Goal: Navigation & Orientation: Find specific page/section

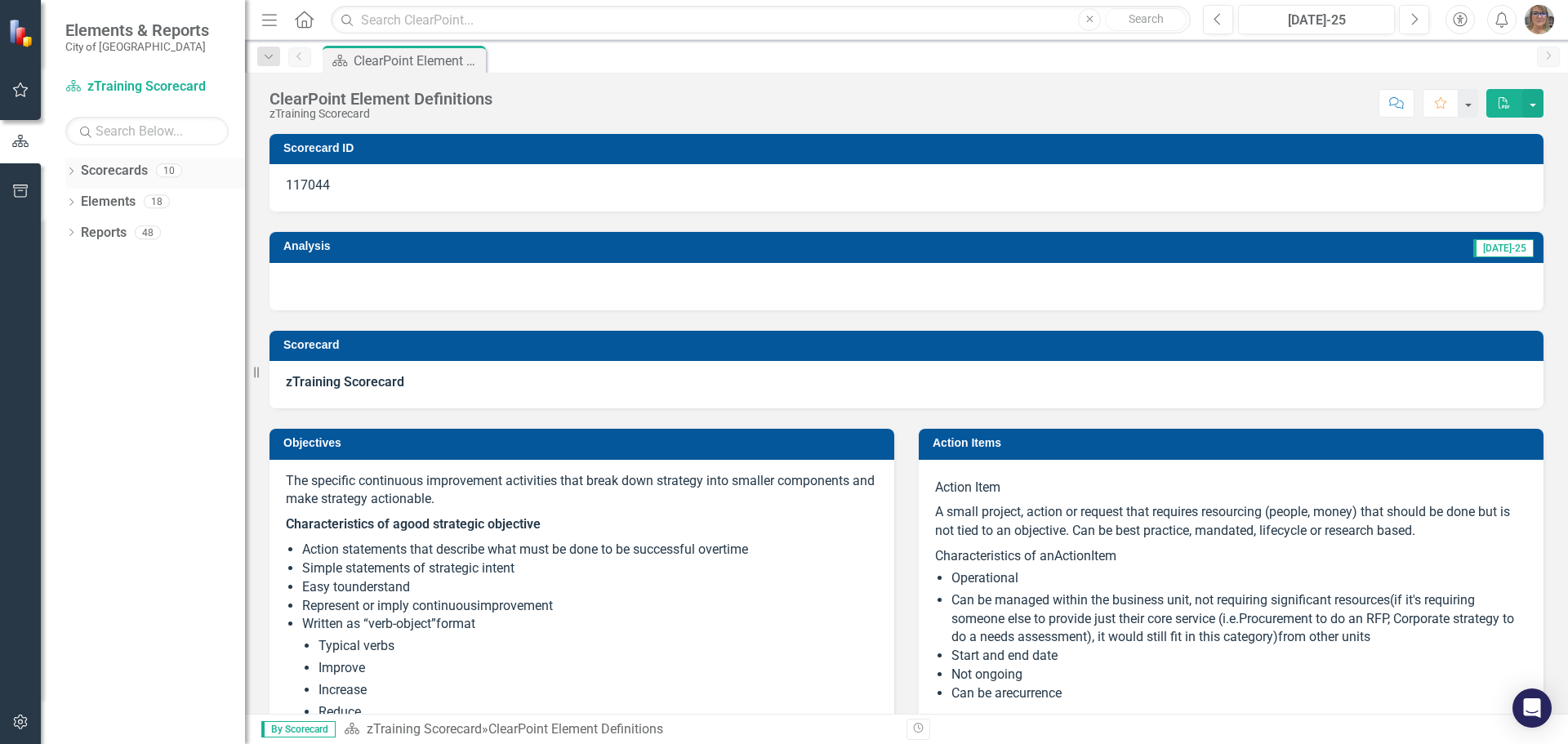
click at [69, 169] on icon "Dropdown" at bounding box center [71, 173] width 11 height 9
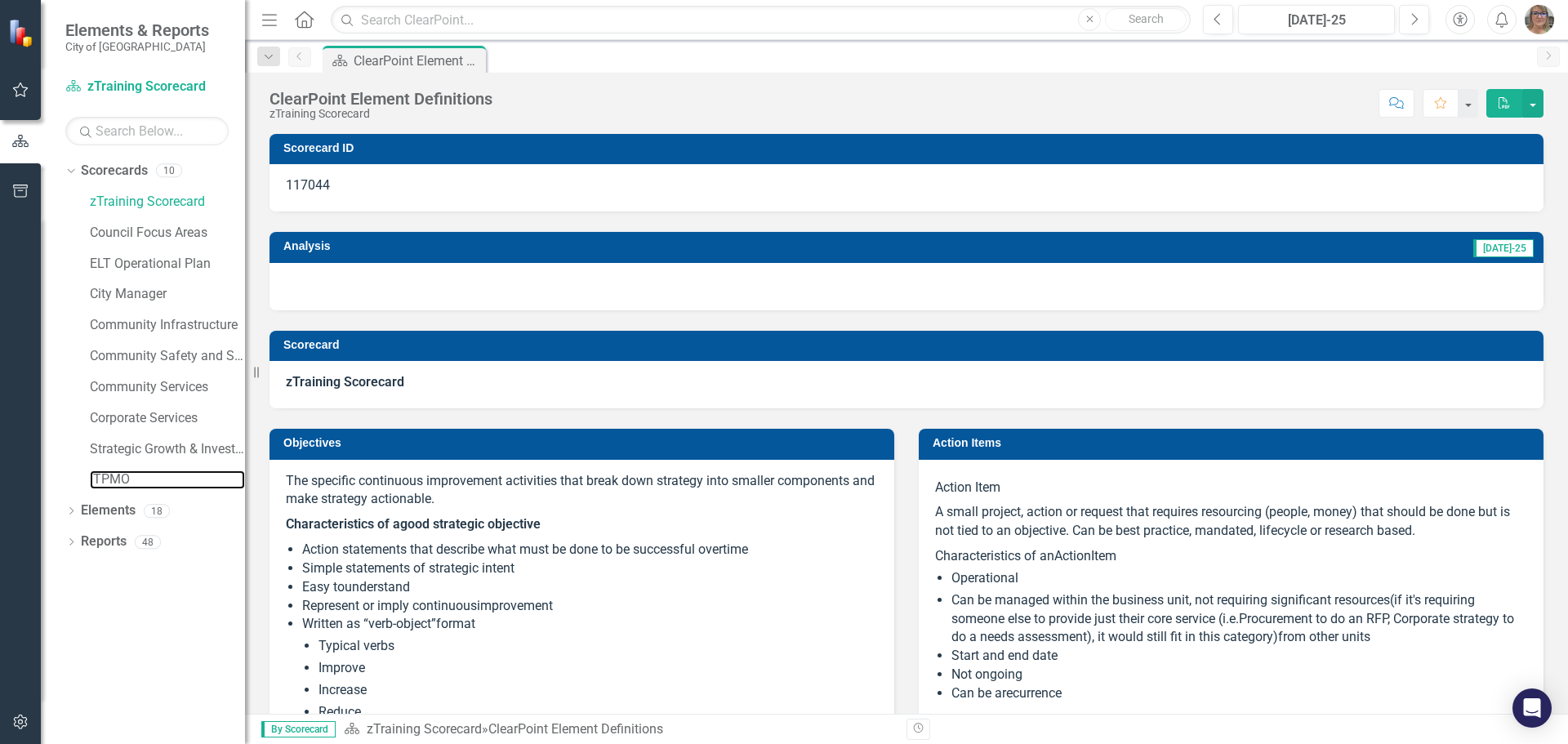
drag, startPoint x: 109, startPoint y: 473, endPoint x: 175, endPoint y: 464, distance: 66.6
click at [109, 473] on link "ITPMO" at bounding box center [167, 480] width 155 height 19
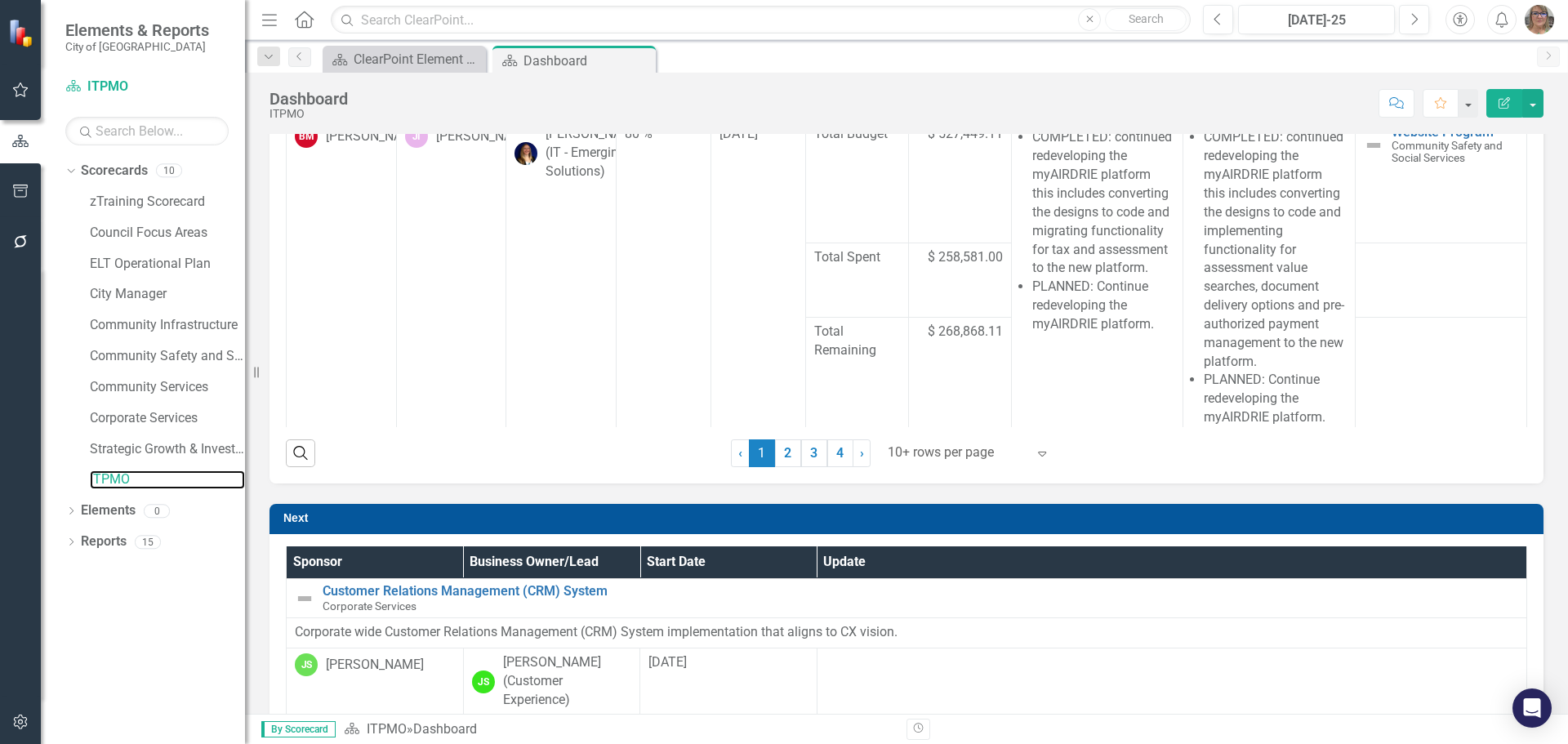
scroll to position [760, 0]
click at [966, 452] on div at bounding box center [957, 453] width 139 height 22
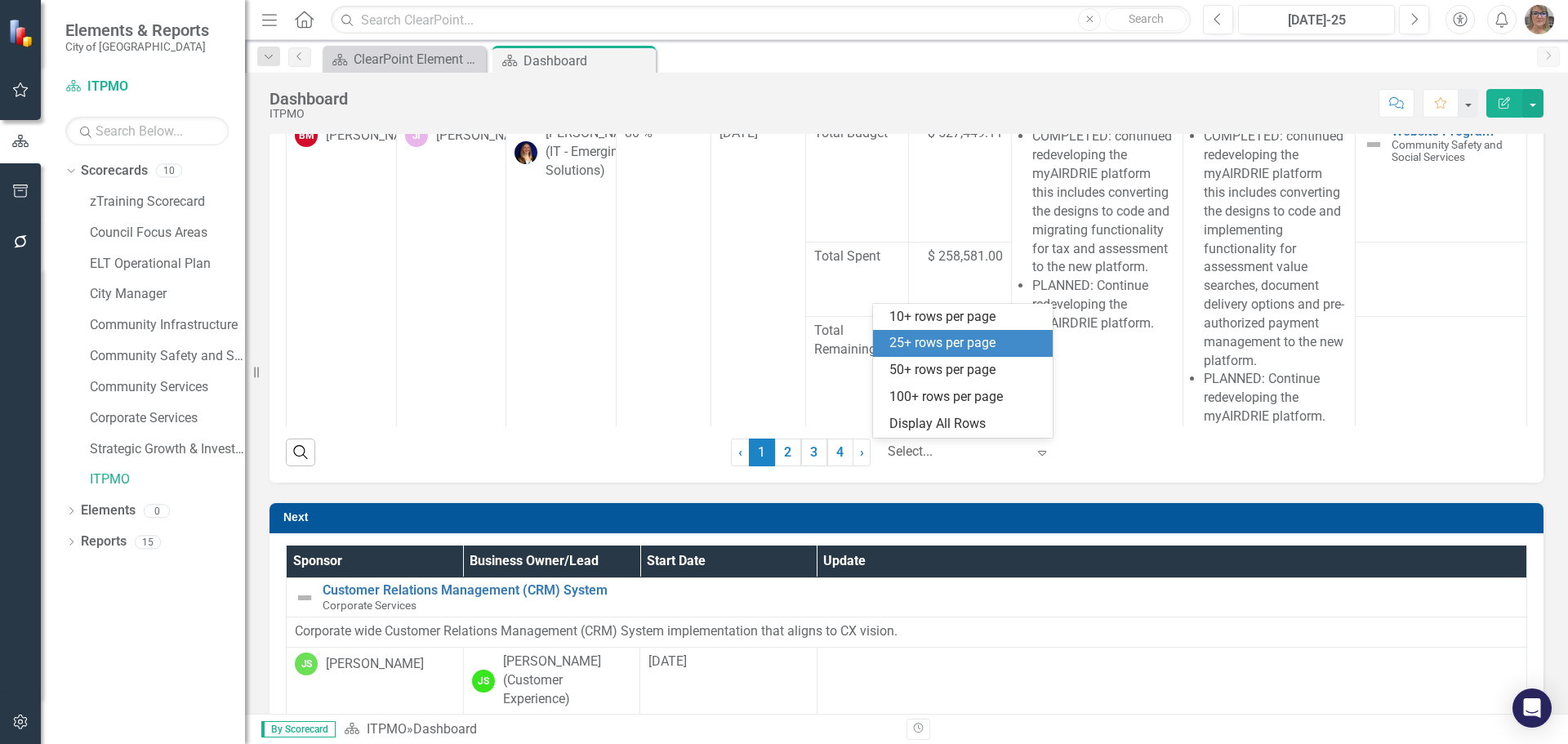
click at [955, 345] on div "25+ rows per page" at bounding box center [966, 344] width 154 height 19
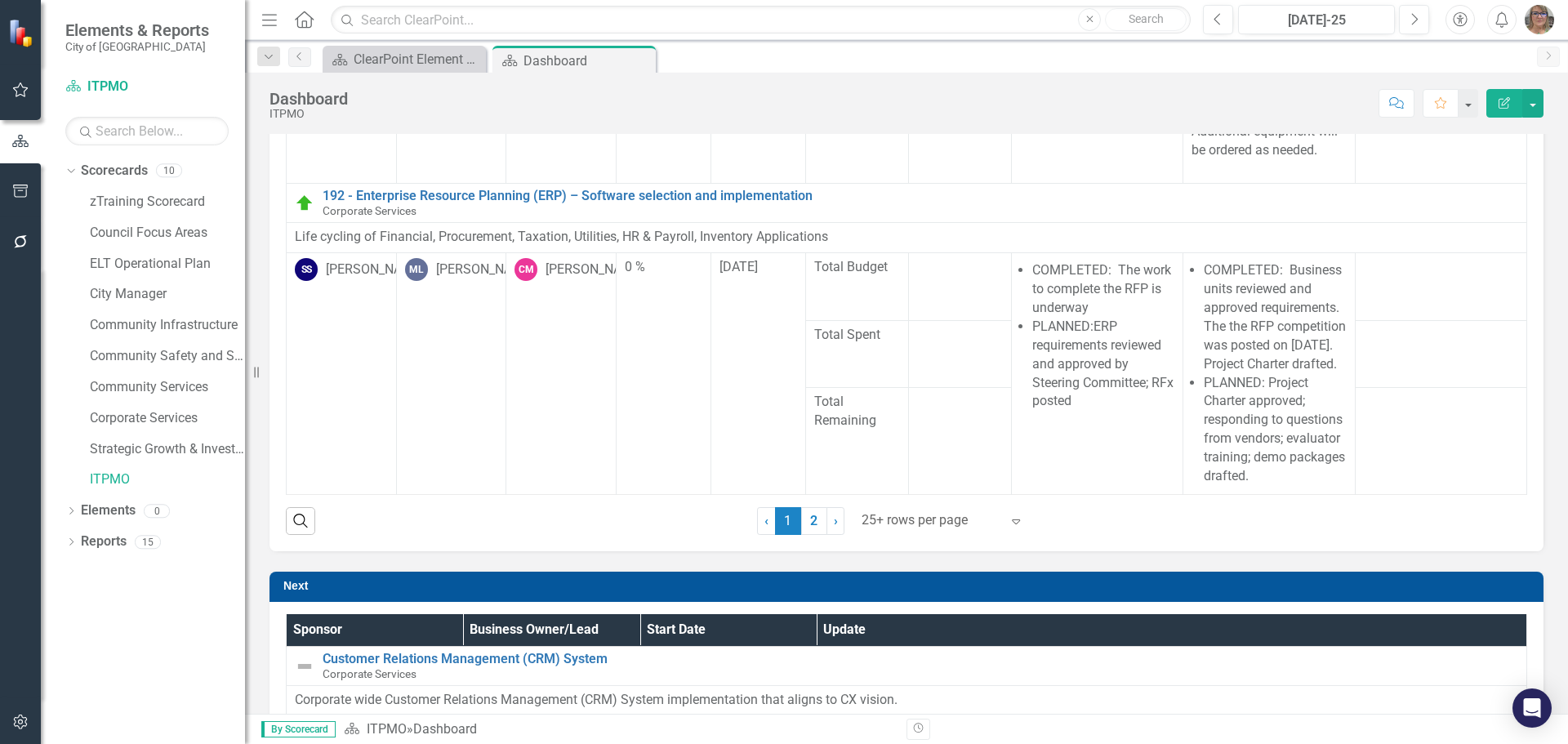
scroll to position [679, 0]
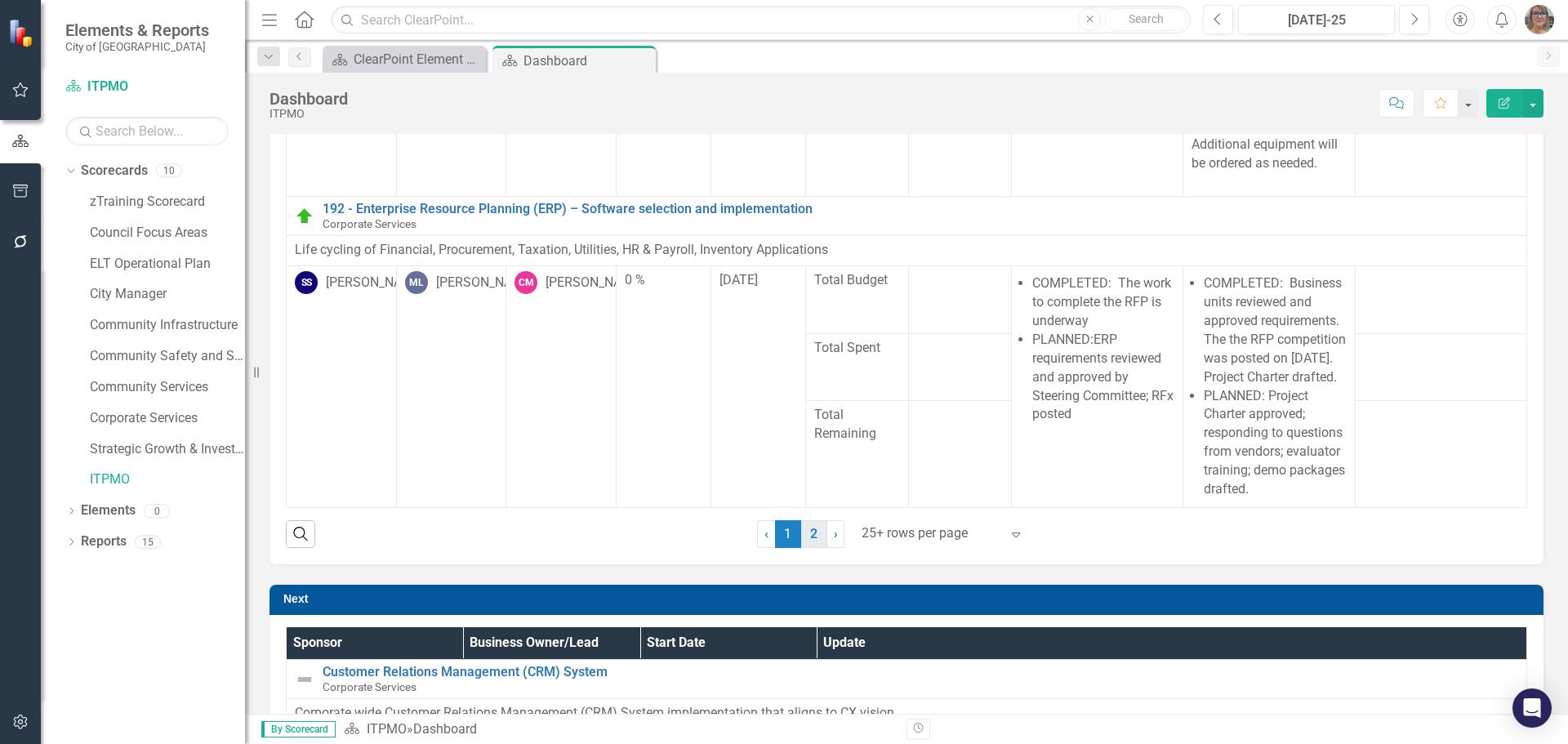
click at [811, 534] on link "2" at bounding box center [814, 534] width 27 height 27
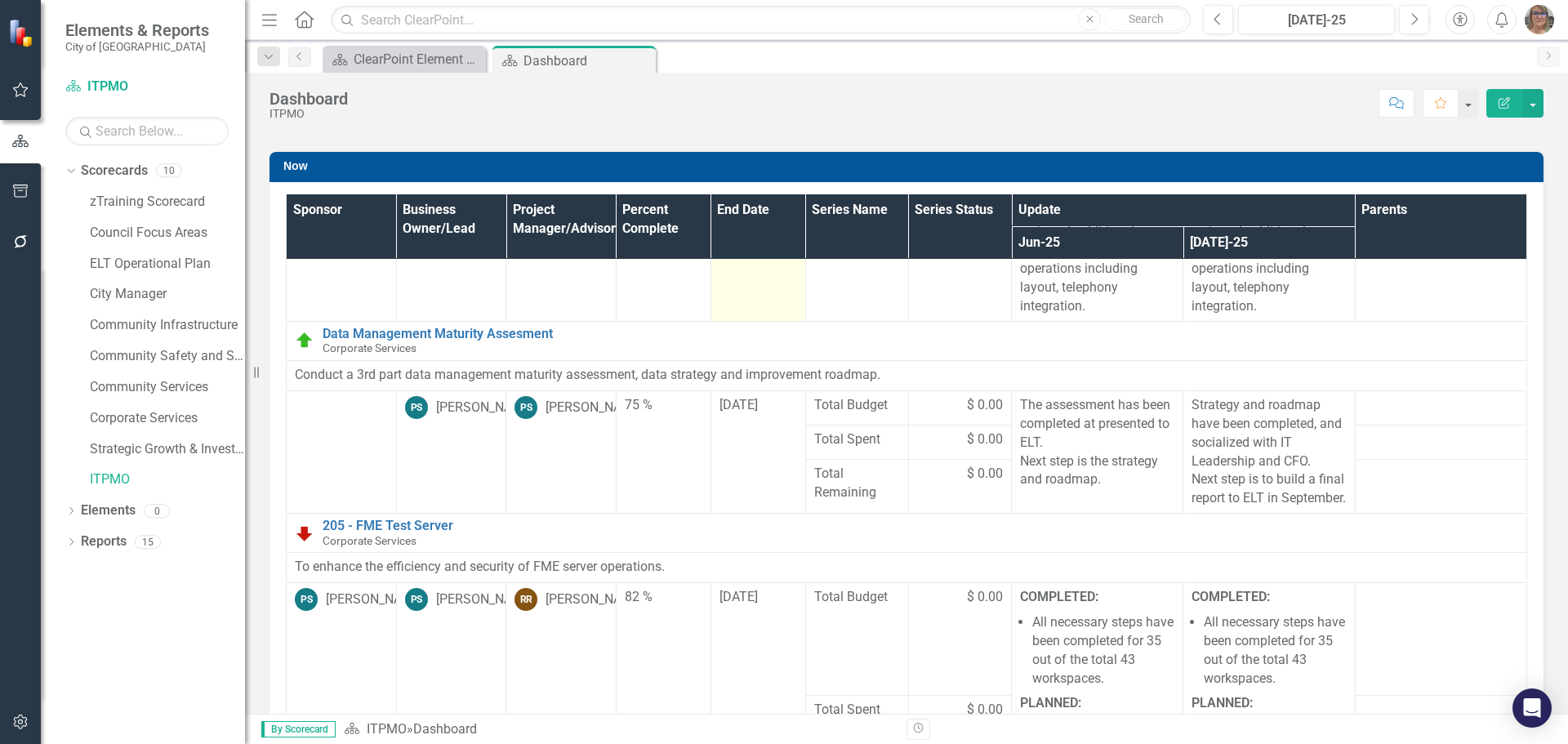
scroll to position [490, 0]
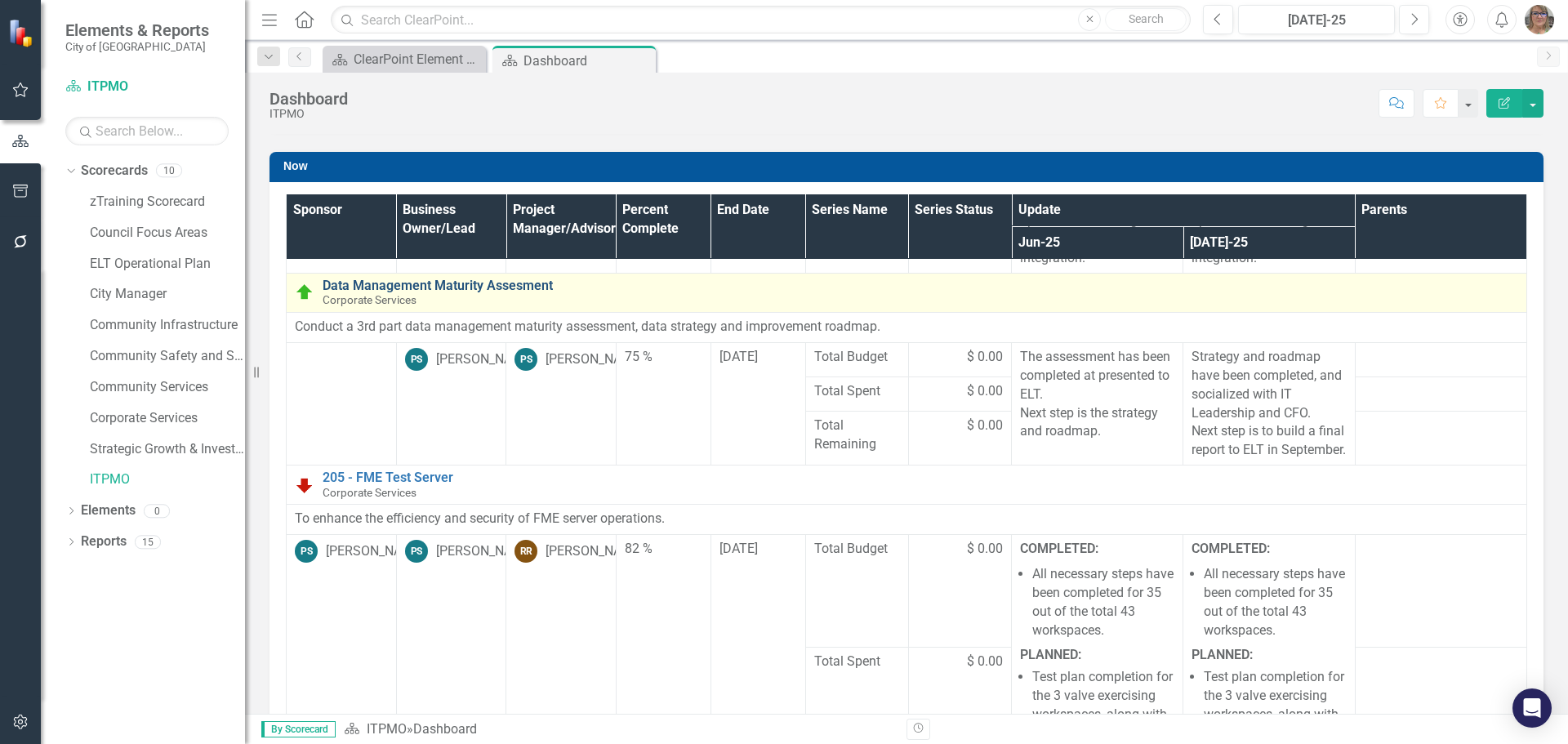
click at [462, 293] on link "Data Management Maturity Assesment" at bounding box center [920, 286] width 1196 height 15
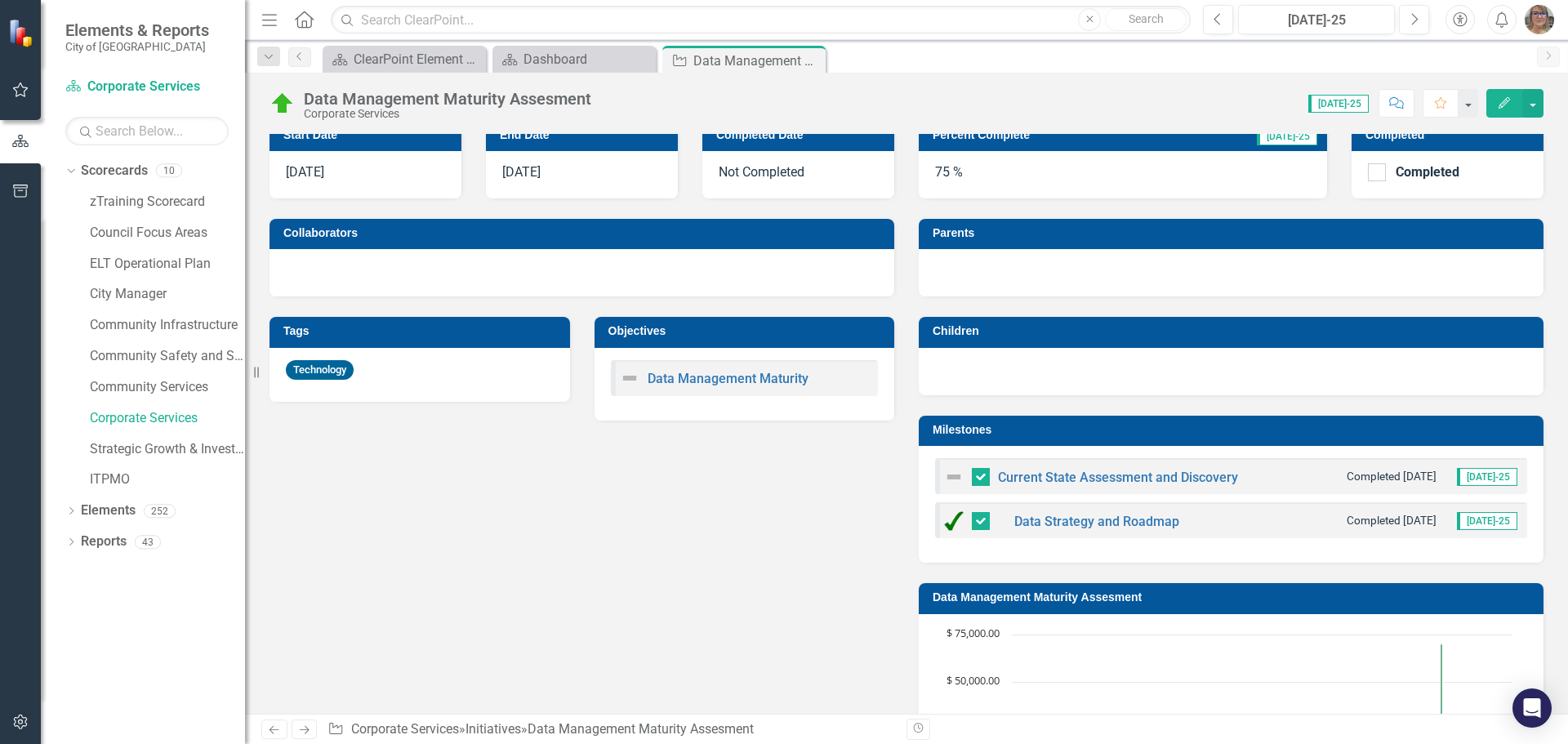
scroll to position [490, 0]
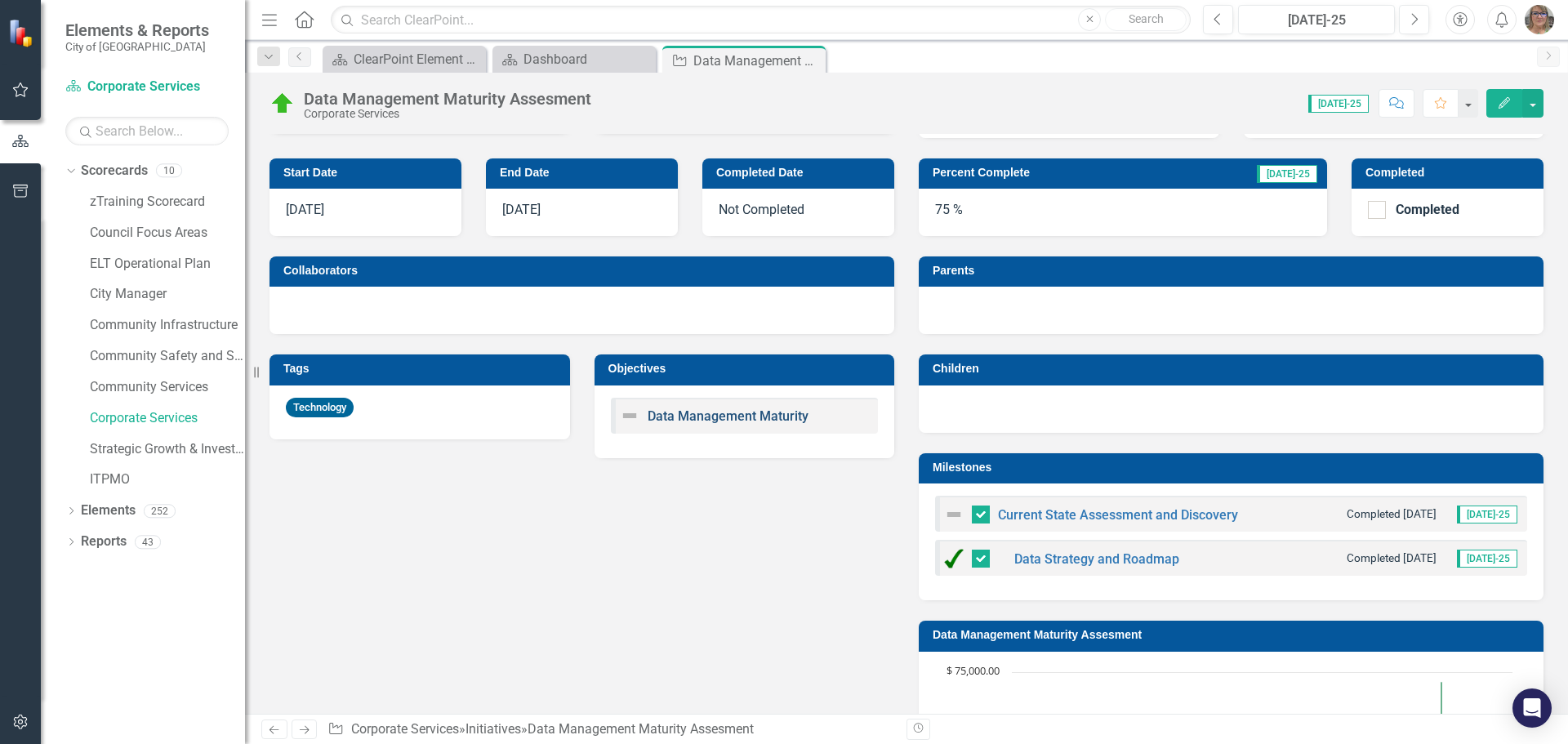
click at [721, 417] on link "Data Management Maturity" at bounding box center [728, 416] width 161 height 16
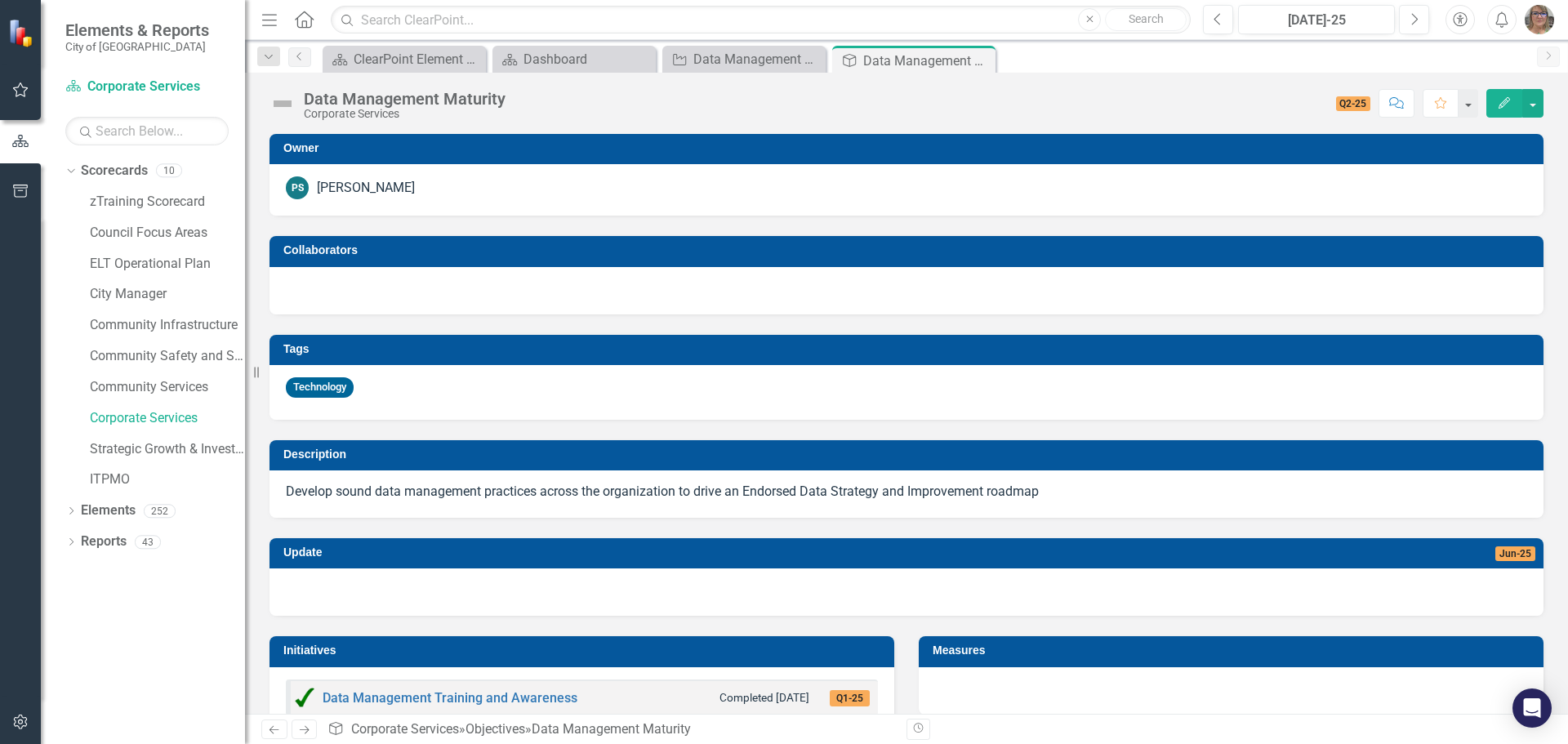
drag, startPoint x: 984, startPoint y: 60, endPoint x: 849, endPoint y: 65, distance: 135.1
click at [0, 0] on icon "Close" at bounding box center [0, 0] width 0 height 0
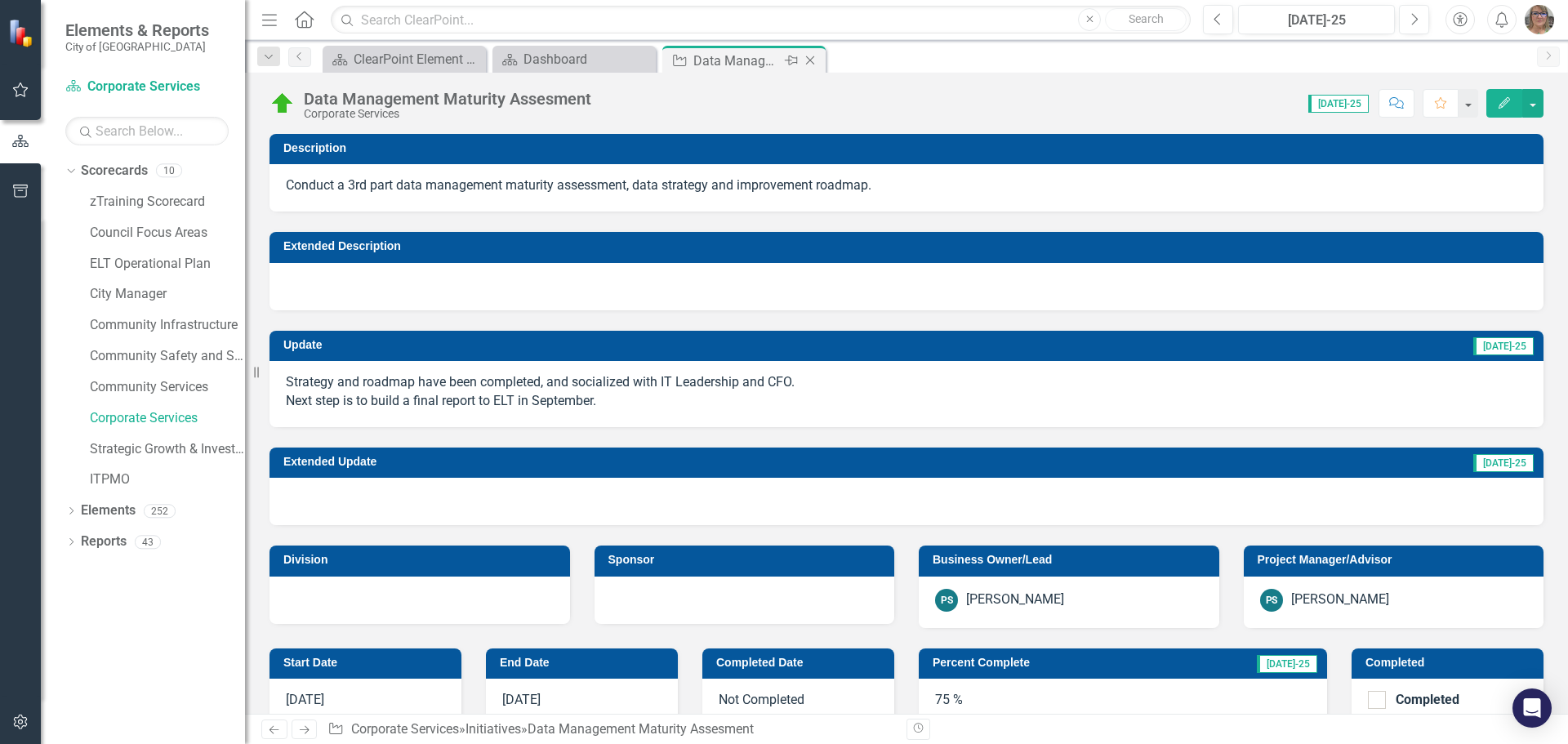
click at [811, 63] on icon "Close" at bounding box center [811, 60] width 16 height 13
